Goal: Task Accomplishment & Management: Complete application form

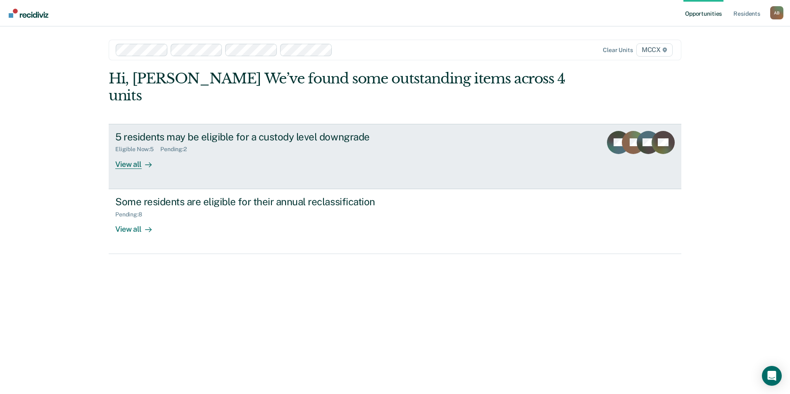
click at [150, 162] on icon at bounding box center [148, 165] width 7 height 7
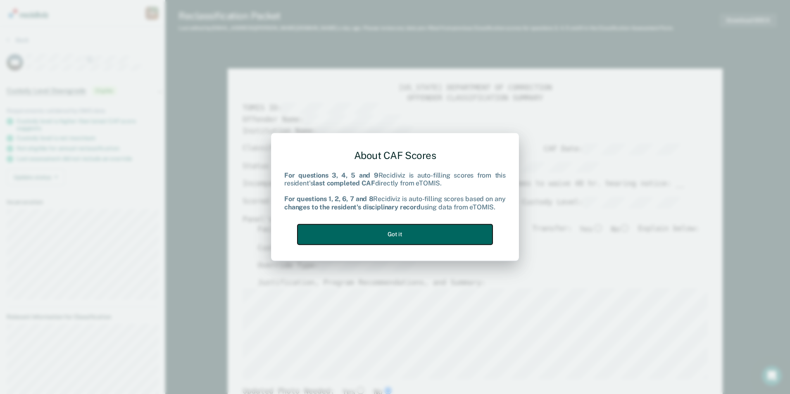
drag, startPoint x: 395, startPoint y: 232, endPoint x: 480, endPoint y: 257, distance: 88.7
click at [395, 232] on button "Got it" at bounding box center [395, 234] width 195 height 20
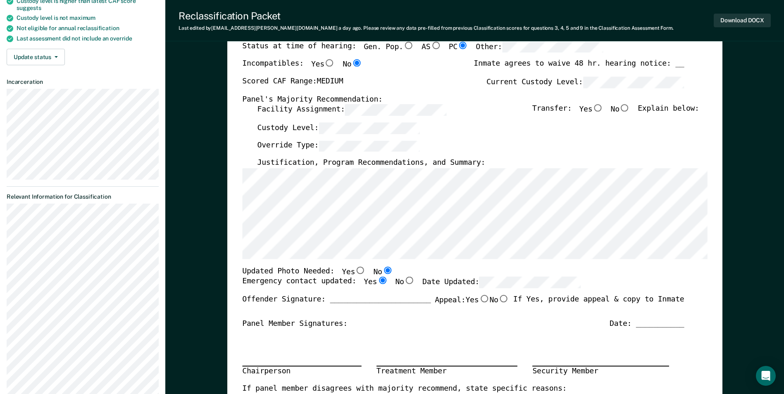
scroll to position [124, 0]
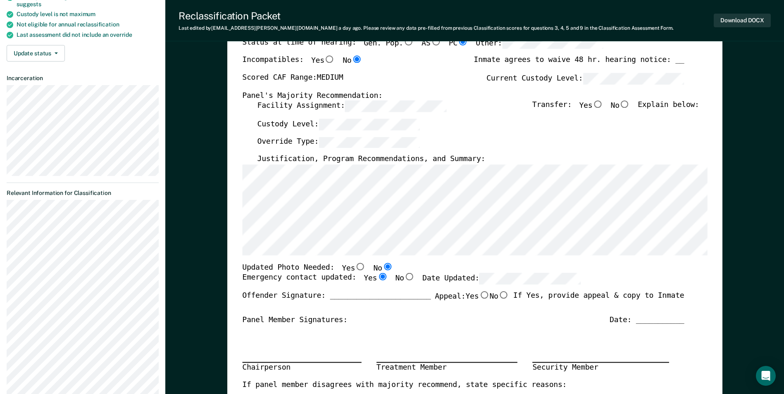
click at [630, 103] on input "No" at bounding box center [624, 104] width 11 height 7
type textarea "x"
radio input "true"
drag, startPoint x: 751, startPoint y: 19, endPoint x: 736, endPoint y: 19, distance: 14.9
click at [751, 19] on button "Download DOCX" at bounding box center [742, 21] width 57 height 14
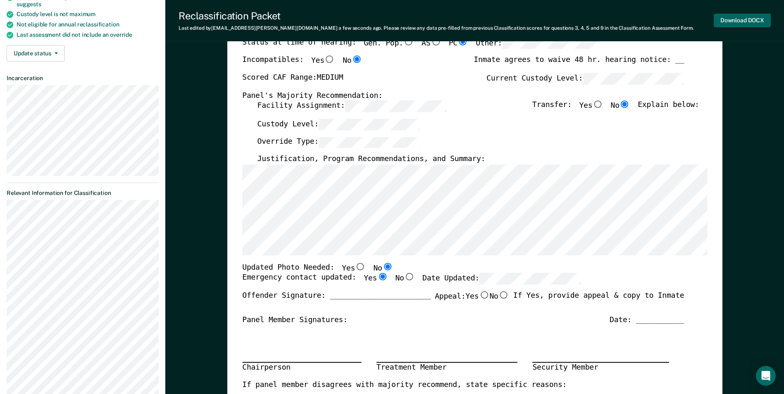
type textarea "x"
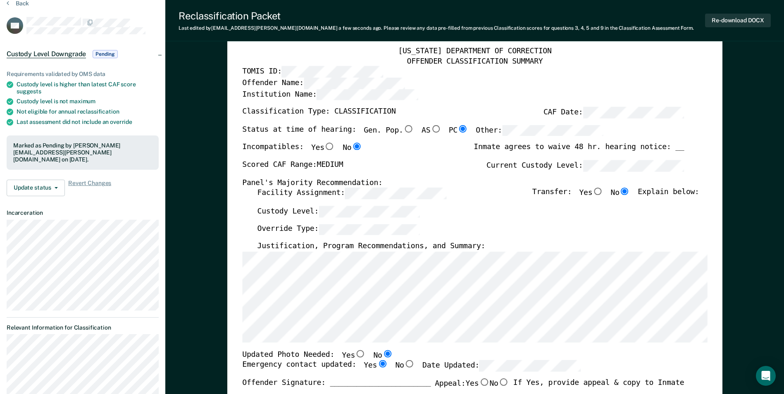
scroll to position [0, 0]
